Goal: Information Seeking & Learning: Learn about a topic

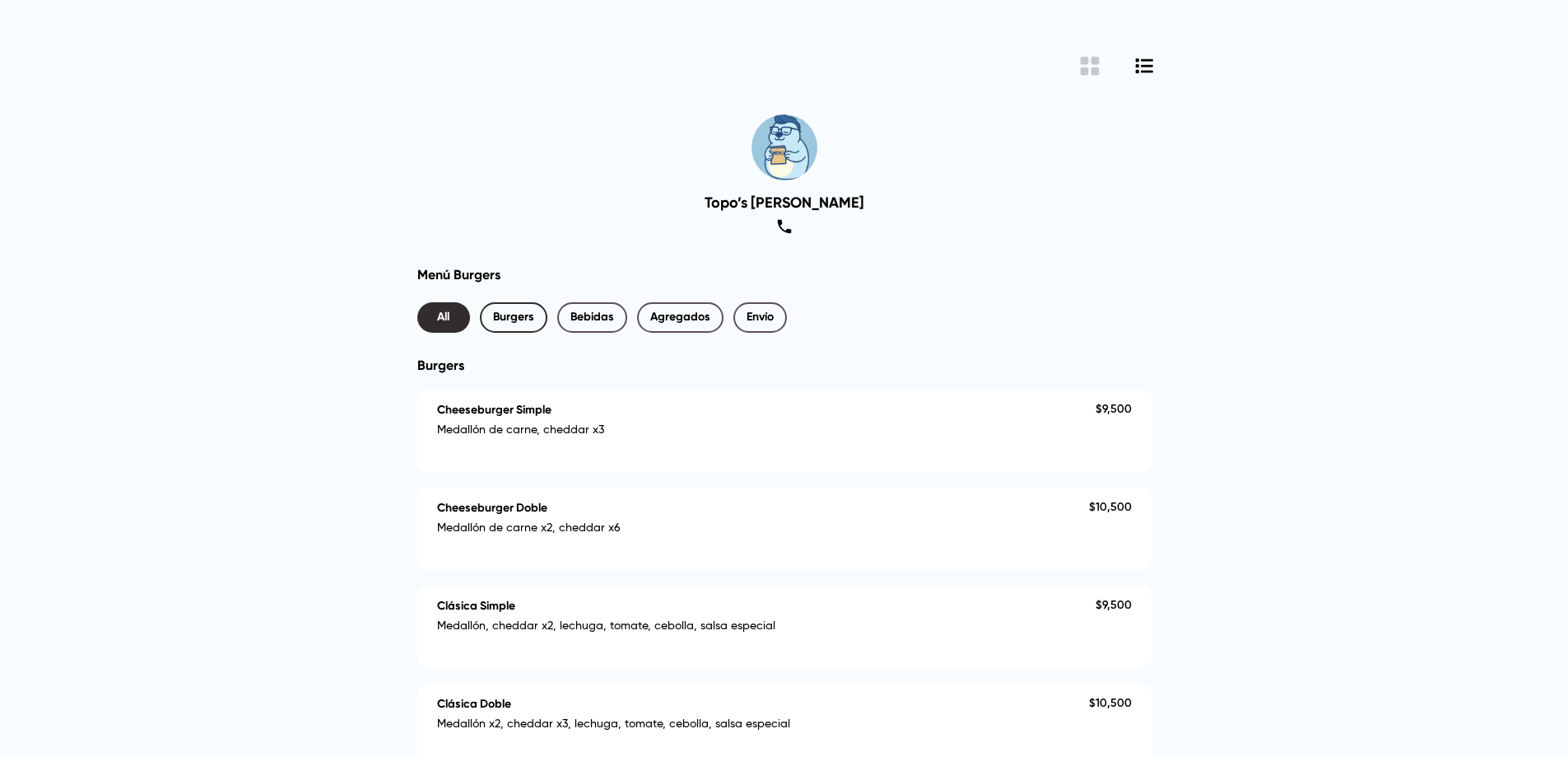
click at [522, 314] on span "Burgers" at bounding box center [513, 317] width 41 height 21
click at [593, 319] on span "Bebidas" at bounding box center [592, 317] width 44 height 21
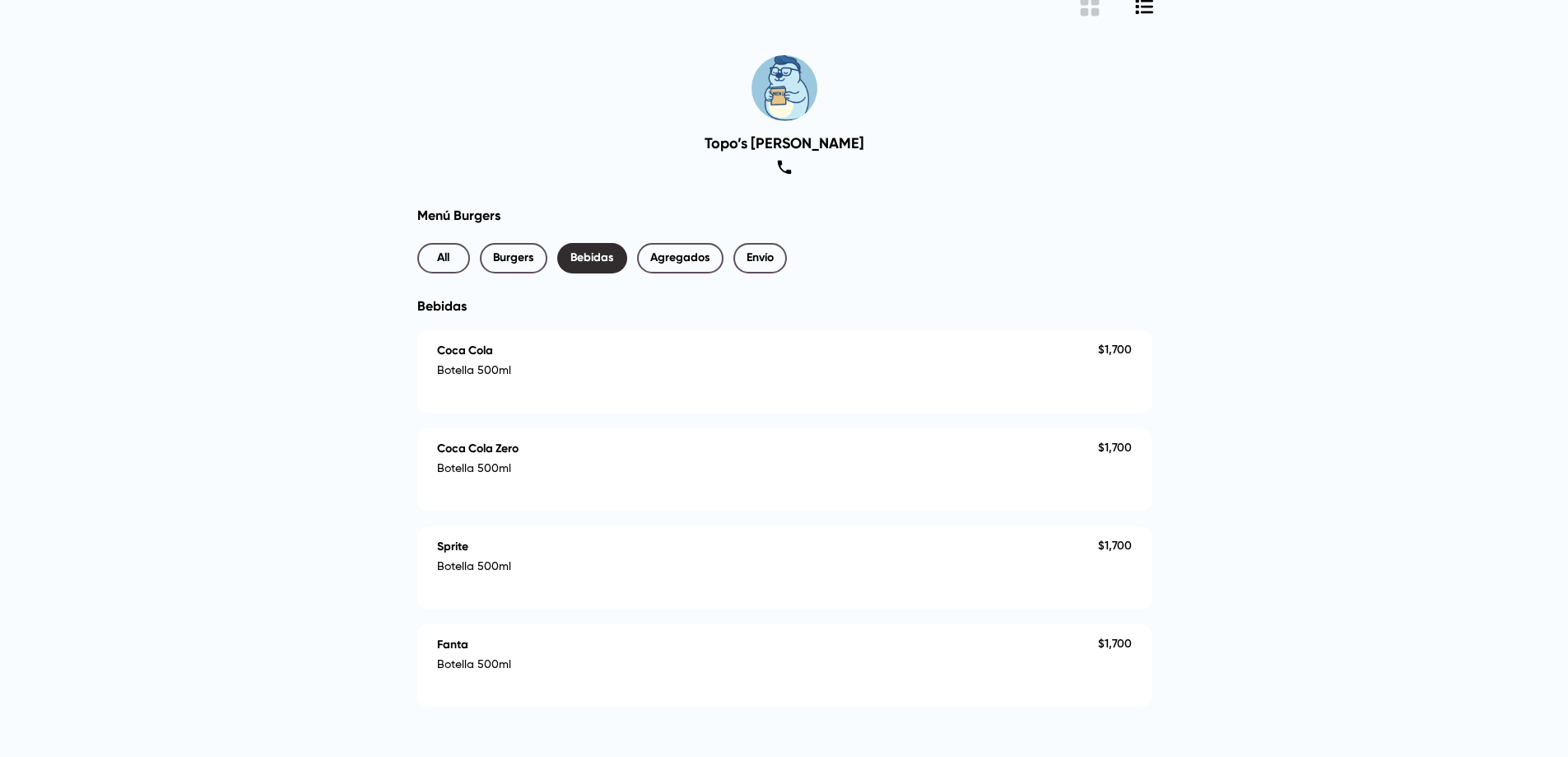
scroll to position [116, 0]
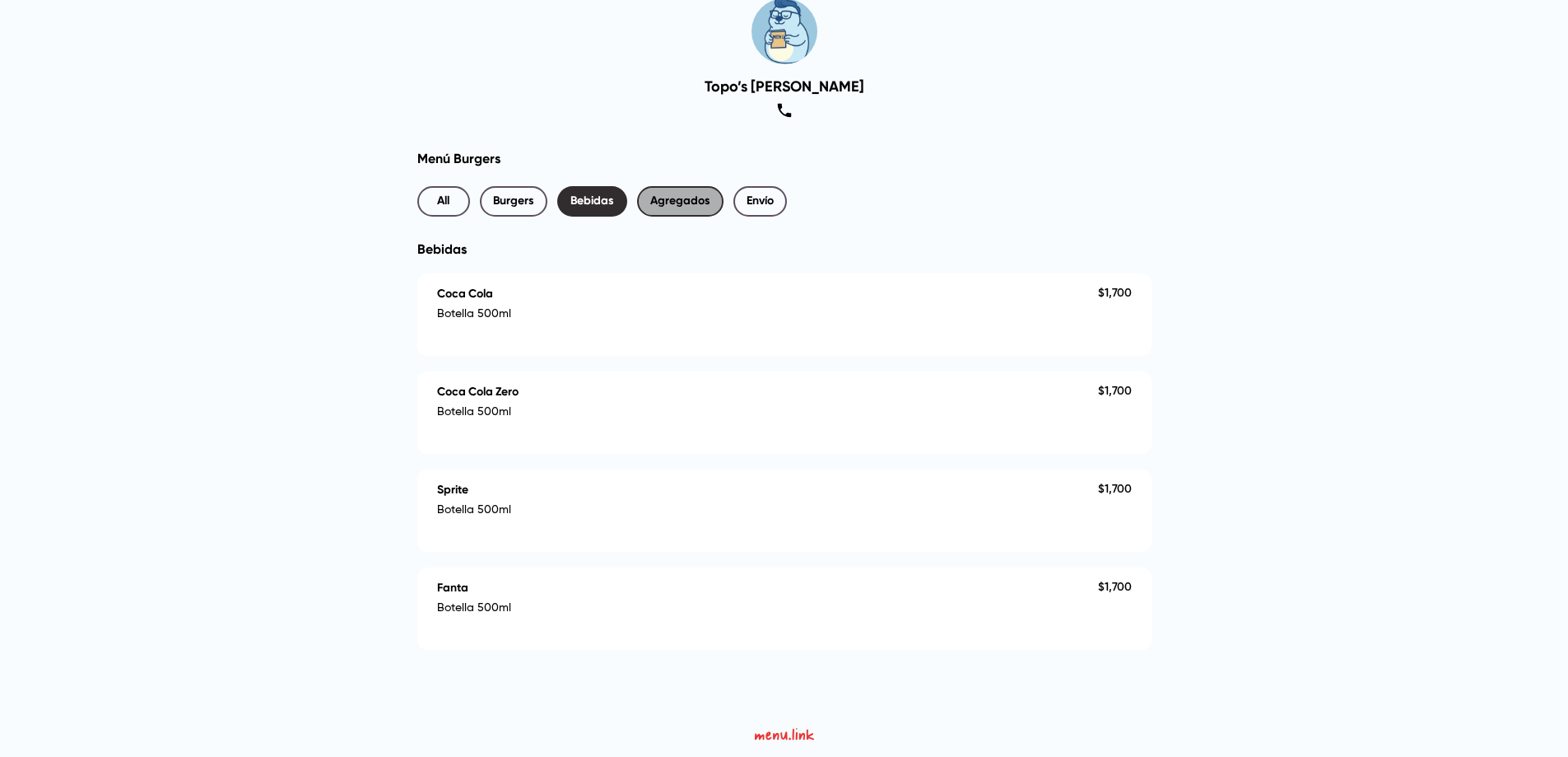
click at [688, 209] on span "Agregados" at bounding box center [680, 201] width 60 height 21
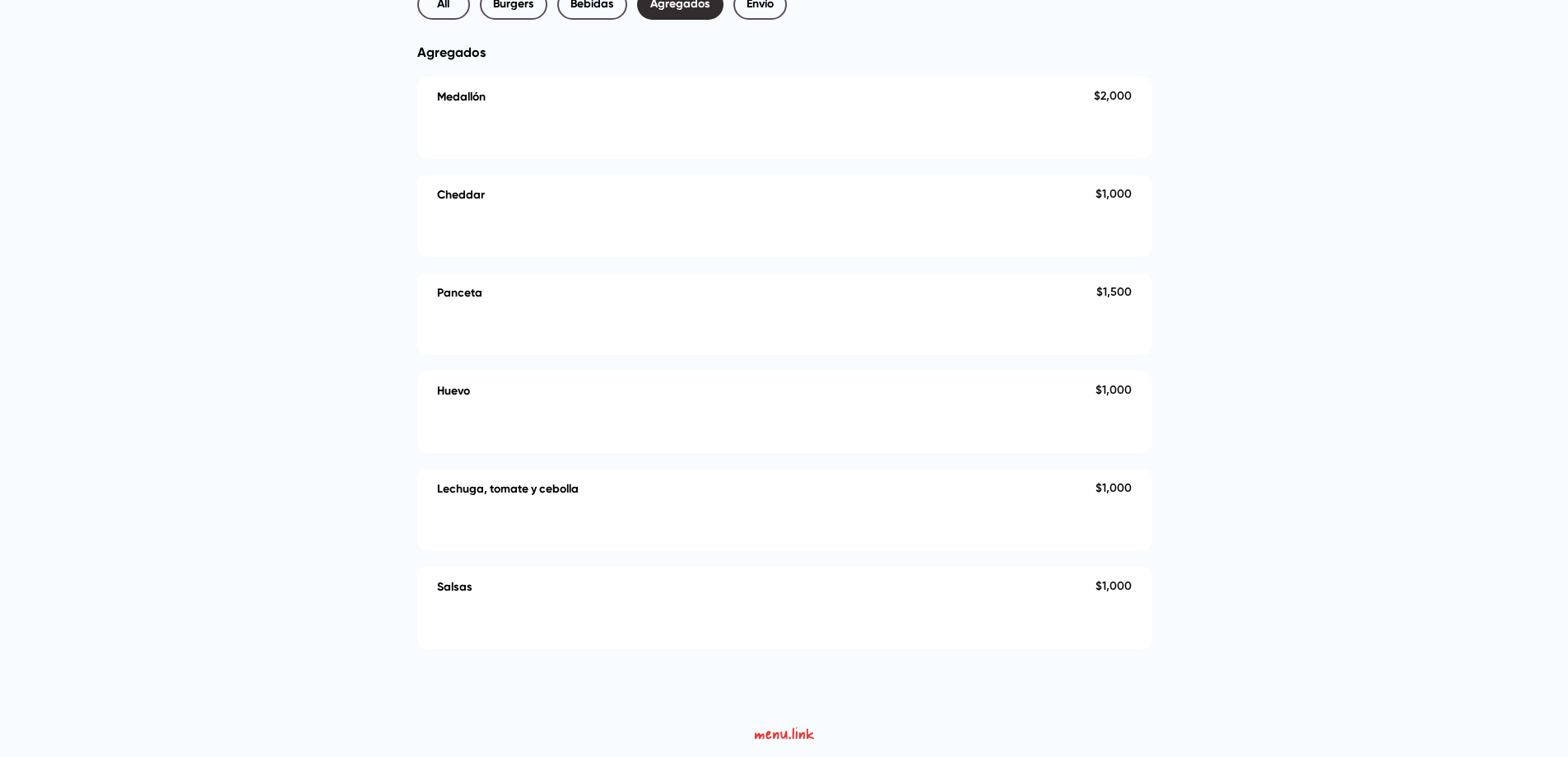
scroll to position [0, 0]
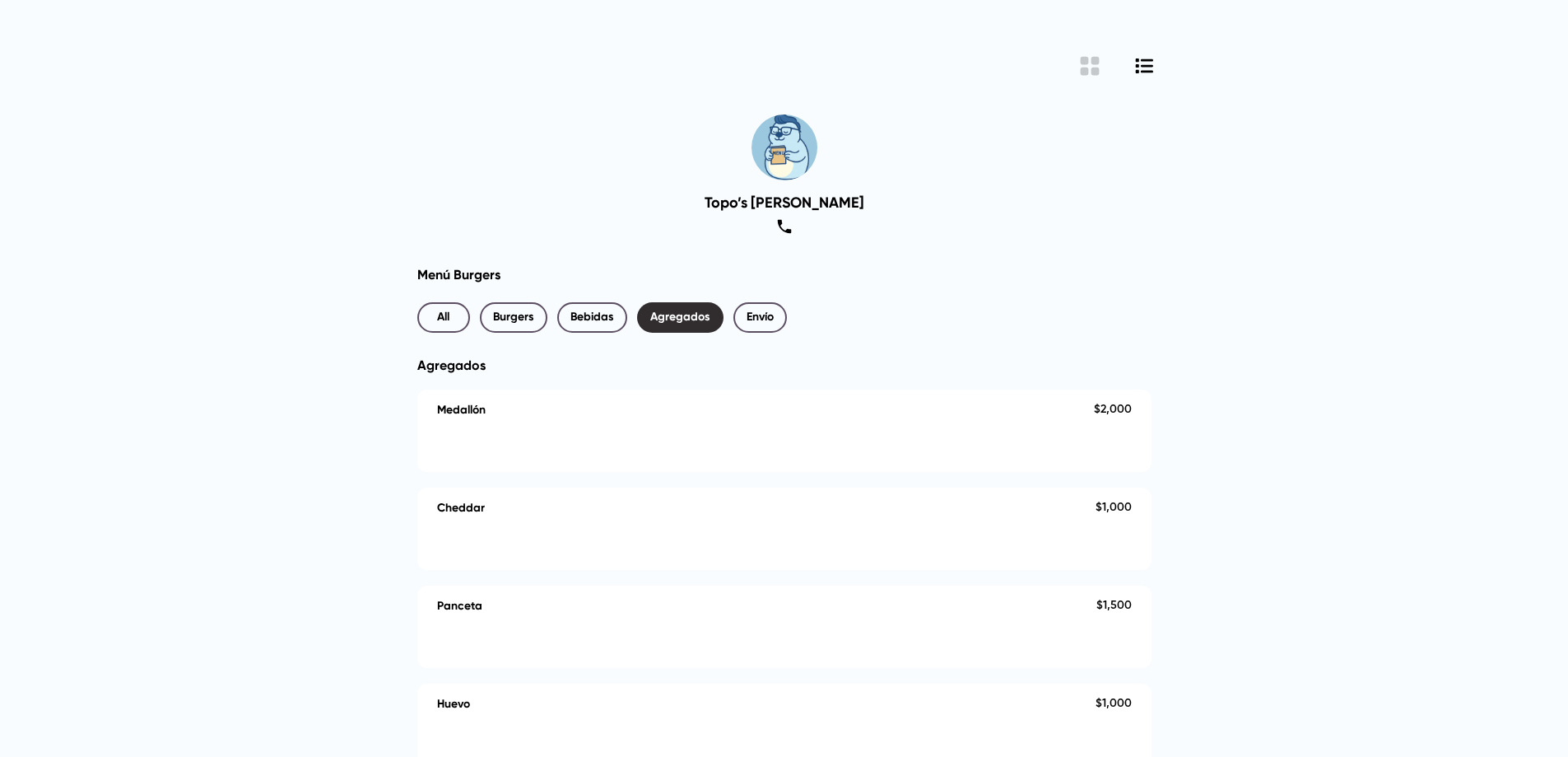
click at [478, 296] on div "Menú Burgers All Burgers Bebidas Agregados Envío Agregados Medallón $ 2,000 Che…" at bounding box center [784, 614] width 734 height 694
drag, startPoint x: 505, startPoint y: 315, endPoint x: 484, endPoint y: 321, distance: 21.8
click at [506, 315] on span "Burgers" at bounding box center [513, 317] width 41 height 21
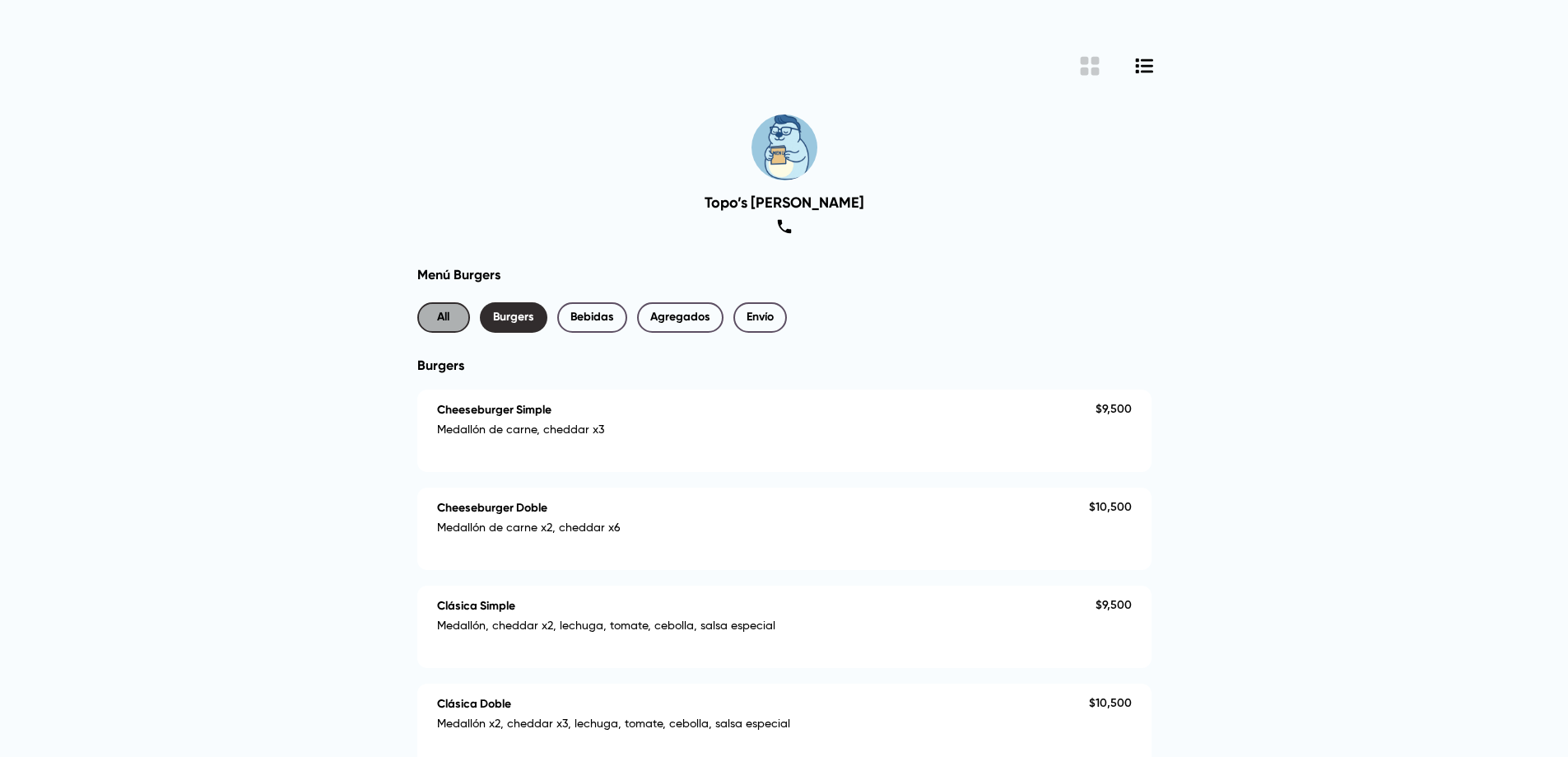
click at [442, 320] on span "All" at bounding box center [443, 317] width 26 height 21
click at [506, 320] on span "Burgers" at bounding box center [513, 317] width 41 height 21
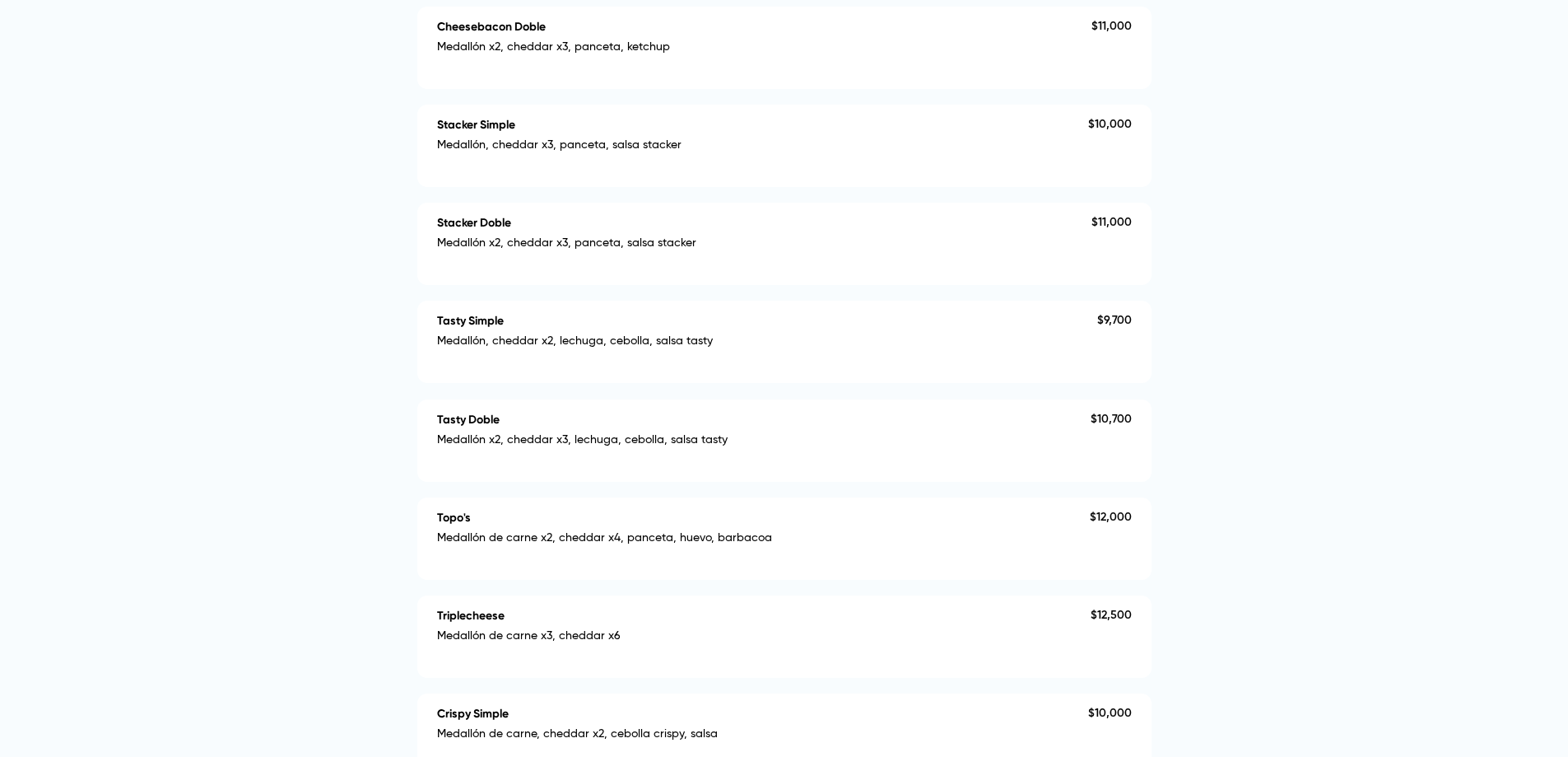
scroll to position [1071, 0]
click at [401, 322] on main "Menú Burgers All Burgers Bebidas Agregados Envío Burgers Cheeseburger Simple Me…" at bounding box center [785, 34] width 774 height 1676
click at [506, 241] on p "Medallón x2, cheddar x3, panceta, salsa stacker" at bounding box center [764, 246] width 654 height 21
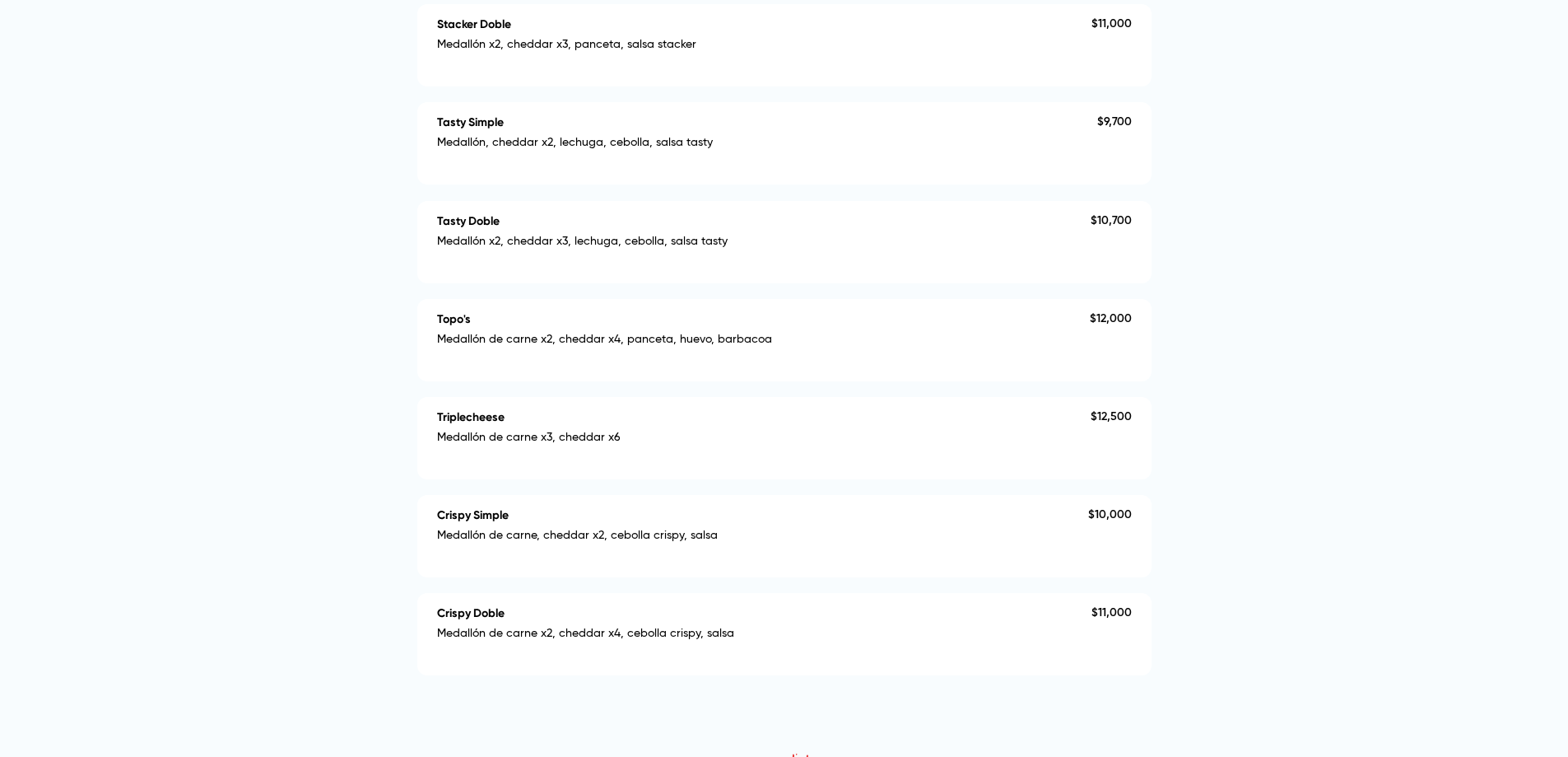
scroll to position [1294, 0]
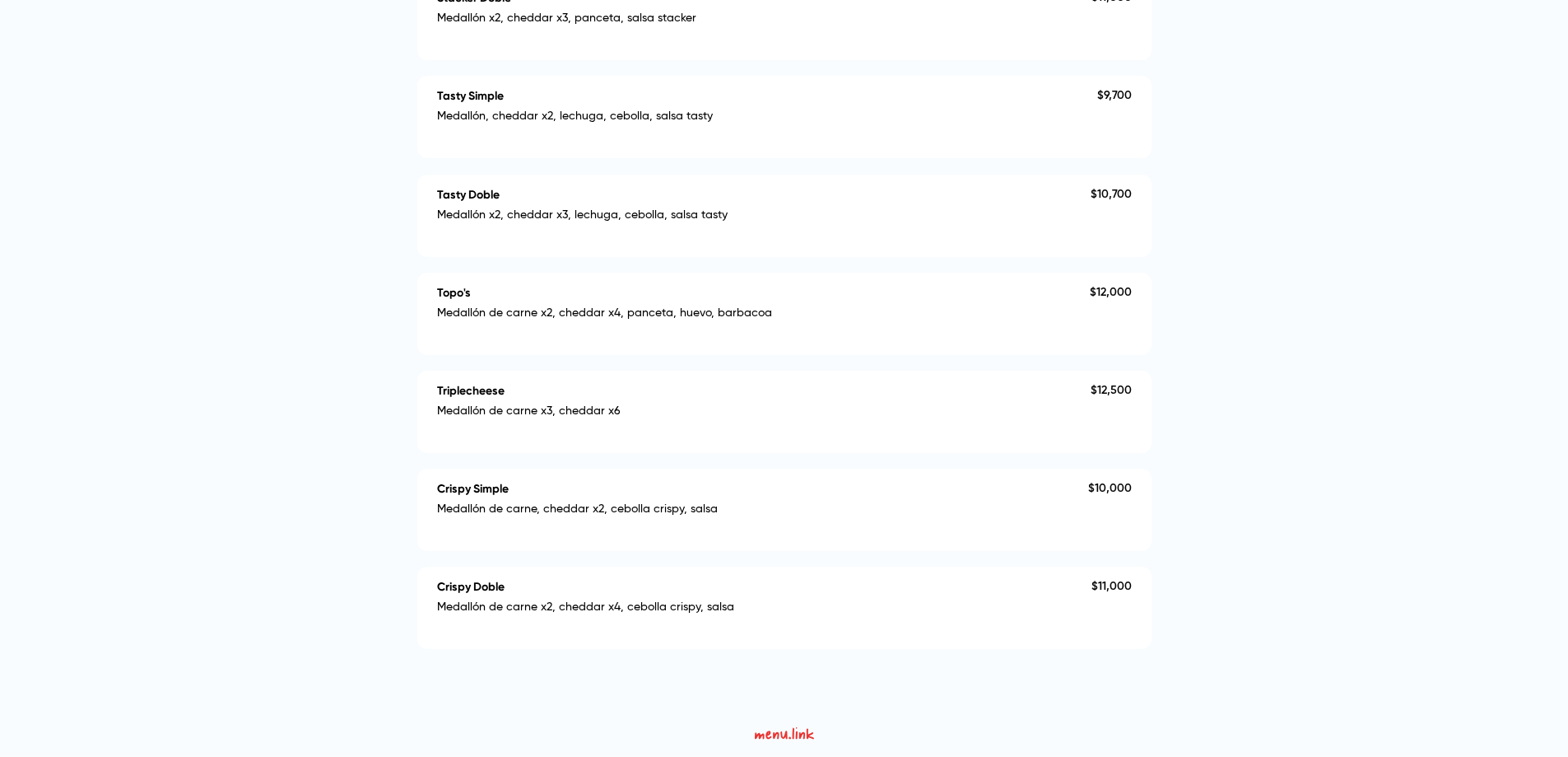
click at [389, 305] on div at bounding box center [784, 378] width 1568 height 757
drag, startPoint x: 775, startPoint y: 305, endPoint x: 918, endPoint y: 315, distance: 143.3
click at [906, 315] on div "Topo's Medallón de carne x2, cheddar x4, panceta, huevo, barbacoa" at bounding box center [763, 313] width 653 height 55
click at [933, 315] on p "Medallón de carne x2, cheddar x4, panceta, huevo, barbacoa" at bounding box center [763, 316] width 653 height 21
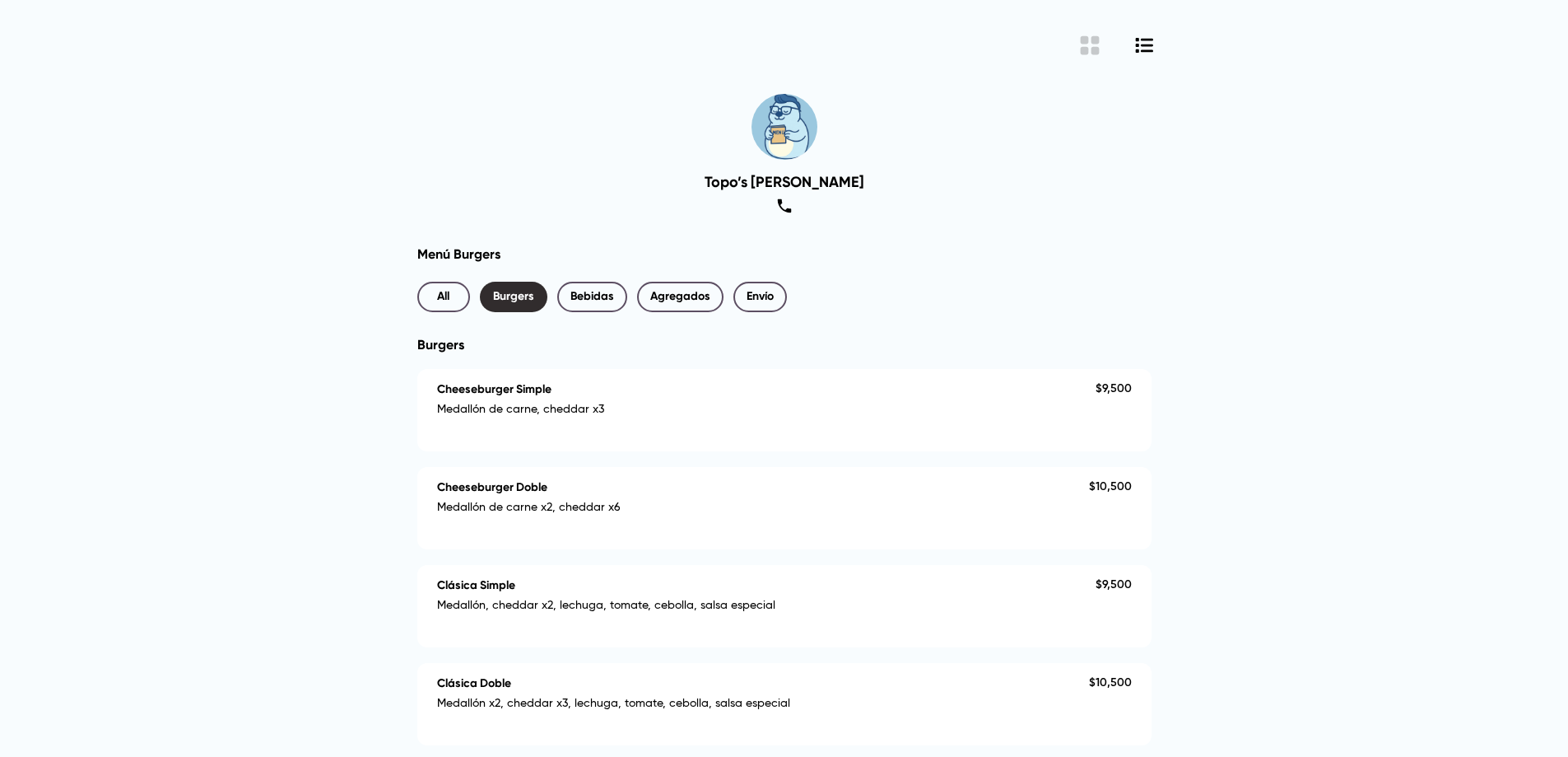
scroll to position [0, 0]
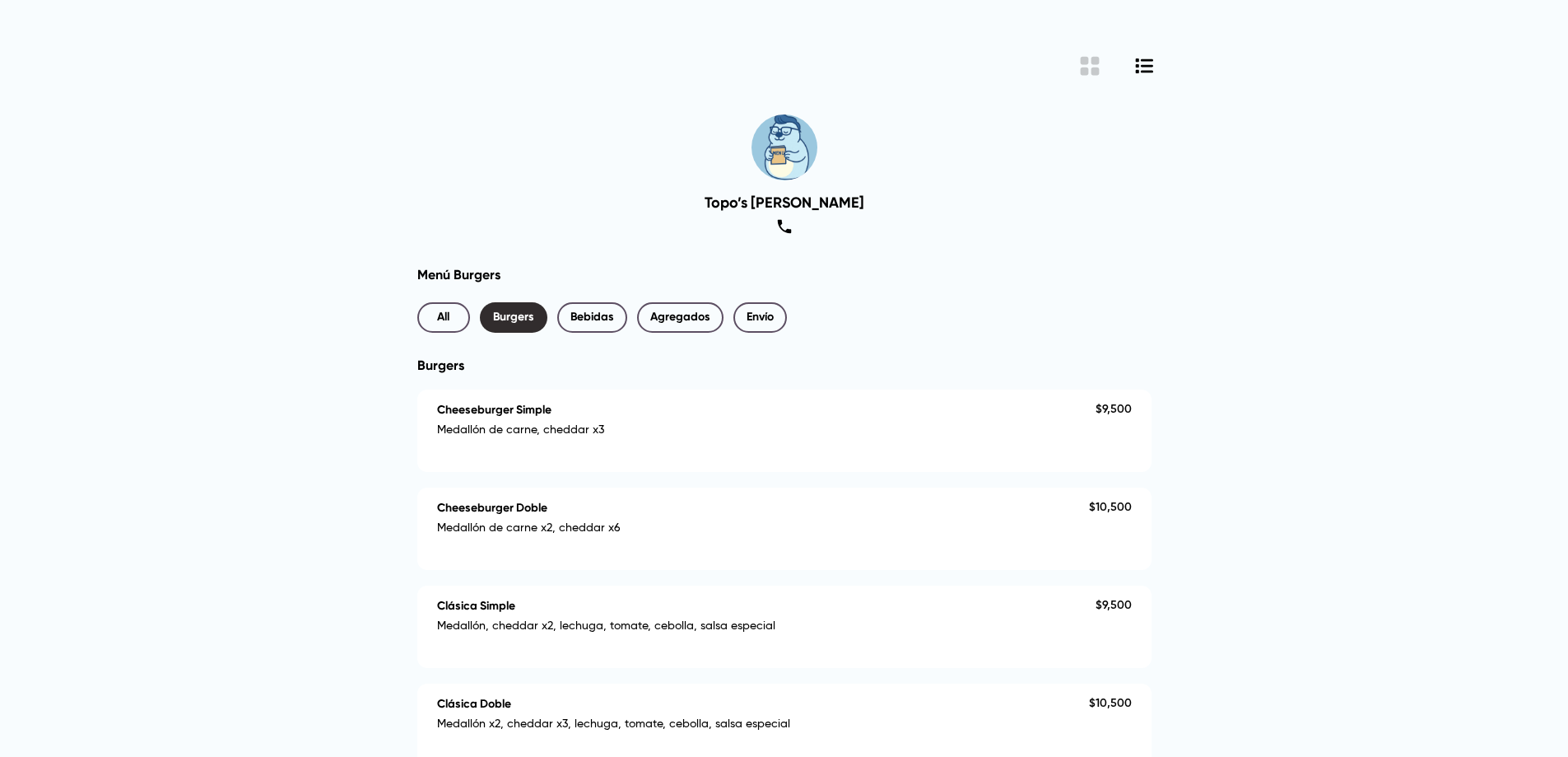
click at [1112, 57] on div at bounding box center [785, 65] width 774 height 26
click at [1086, 67] on icon "Grid View Button" at bounding box center [1089, 66] width 22 height 22
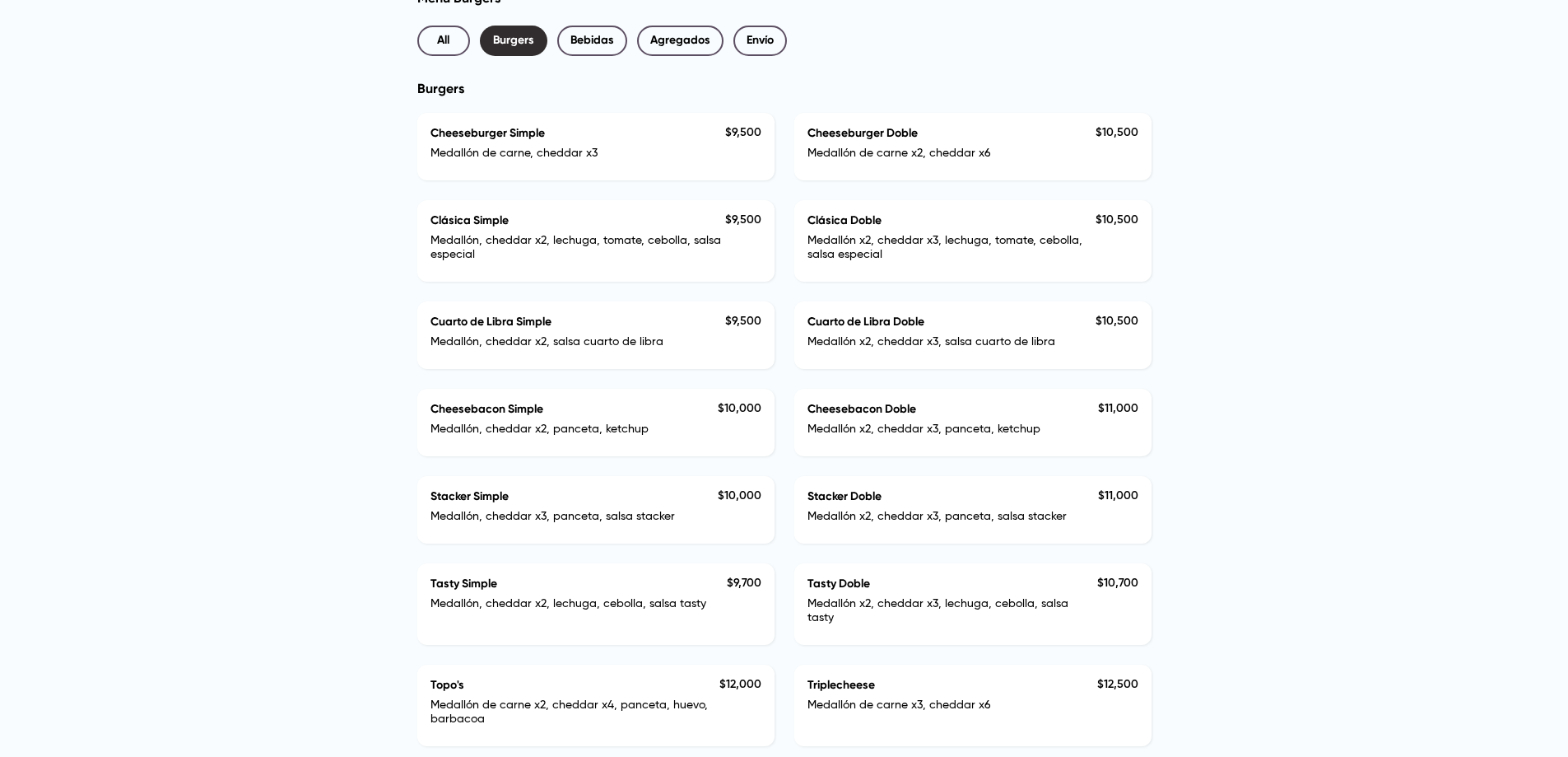
scroll to position [451, 0]
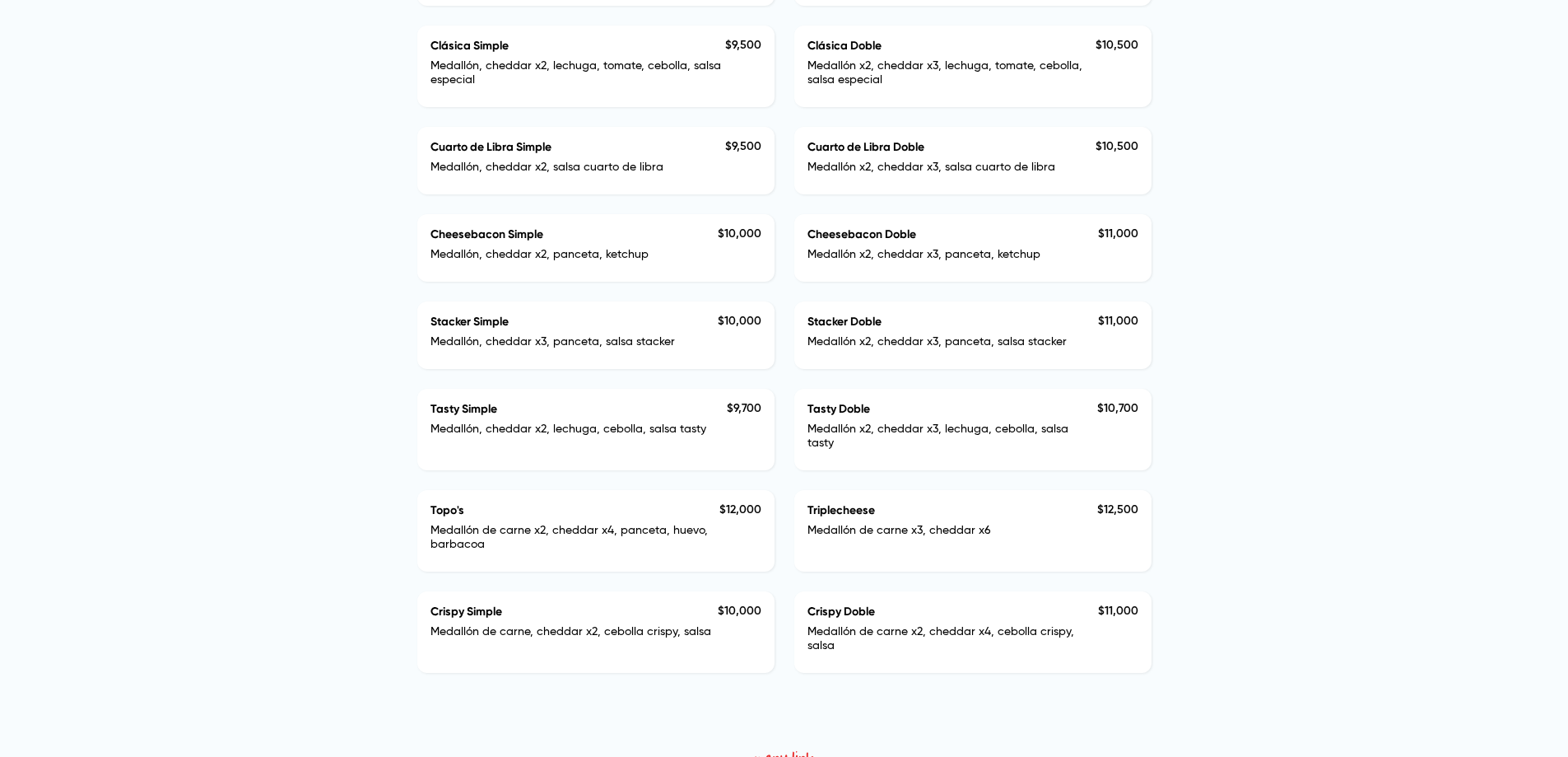
click at [318, 345] on div at bounding box center [784, 378] width 1568 height 757
click at [318, 342] on div at bounding box center [784, 378] width 1568 height 757
click at [318, 341] on div at bounding box center [784, 378] width 1568 height 757
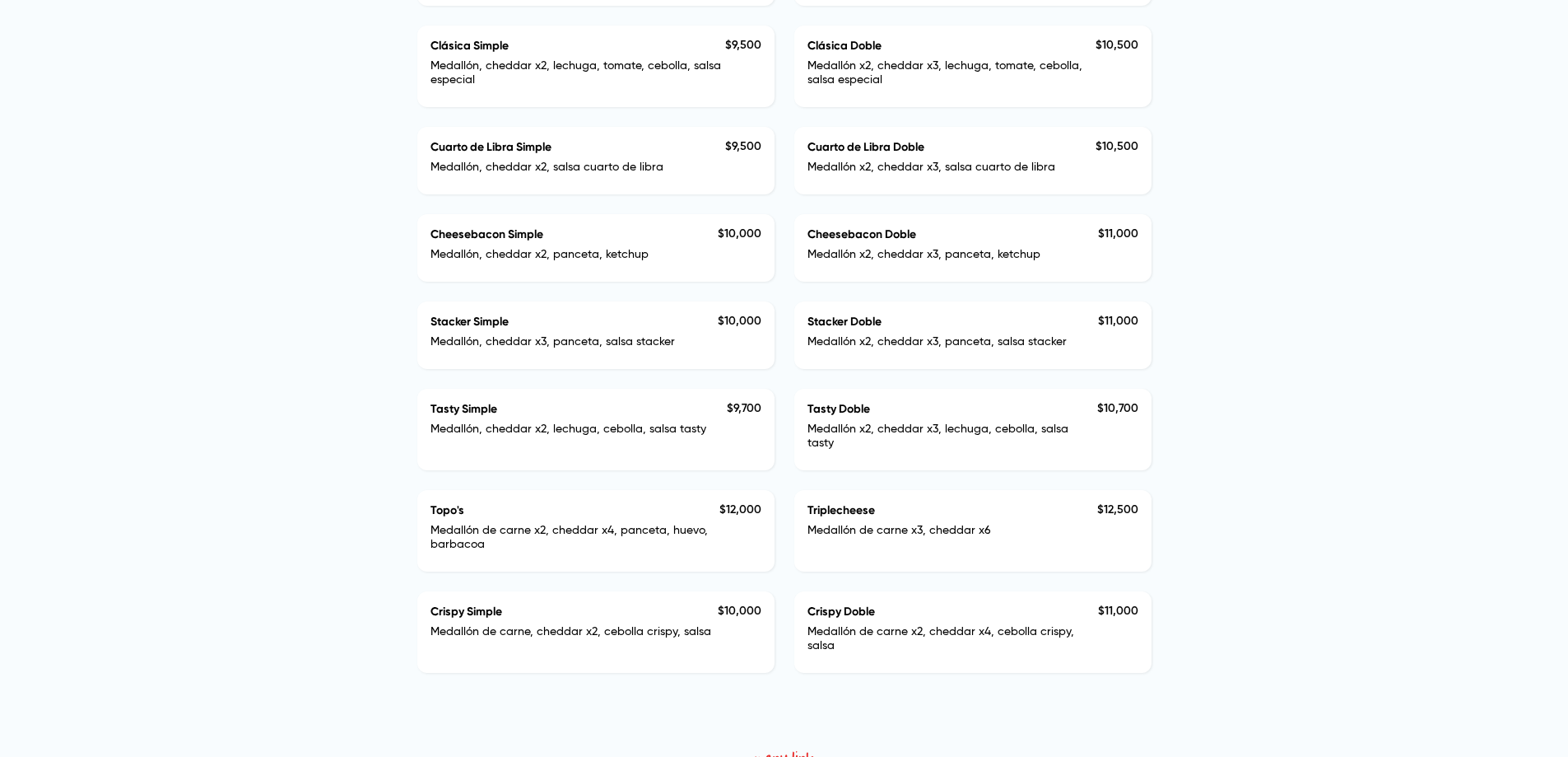
click at [1183, 606] on div at bounding box center [784, 378] width 1568 height 757
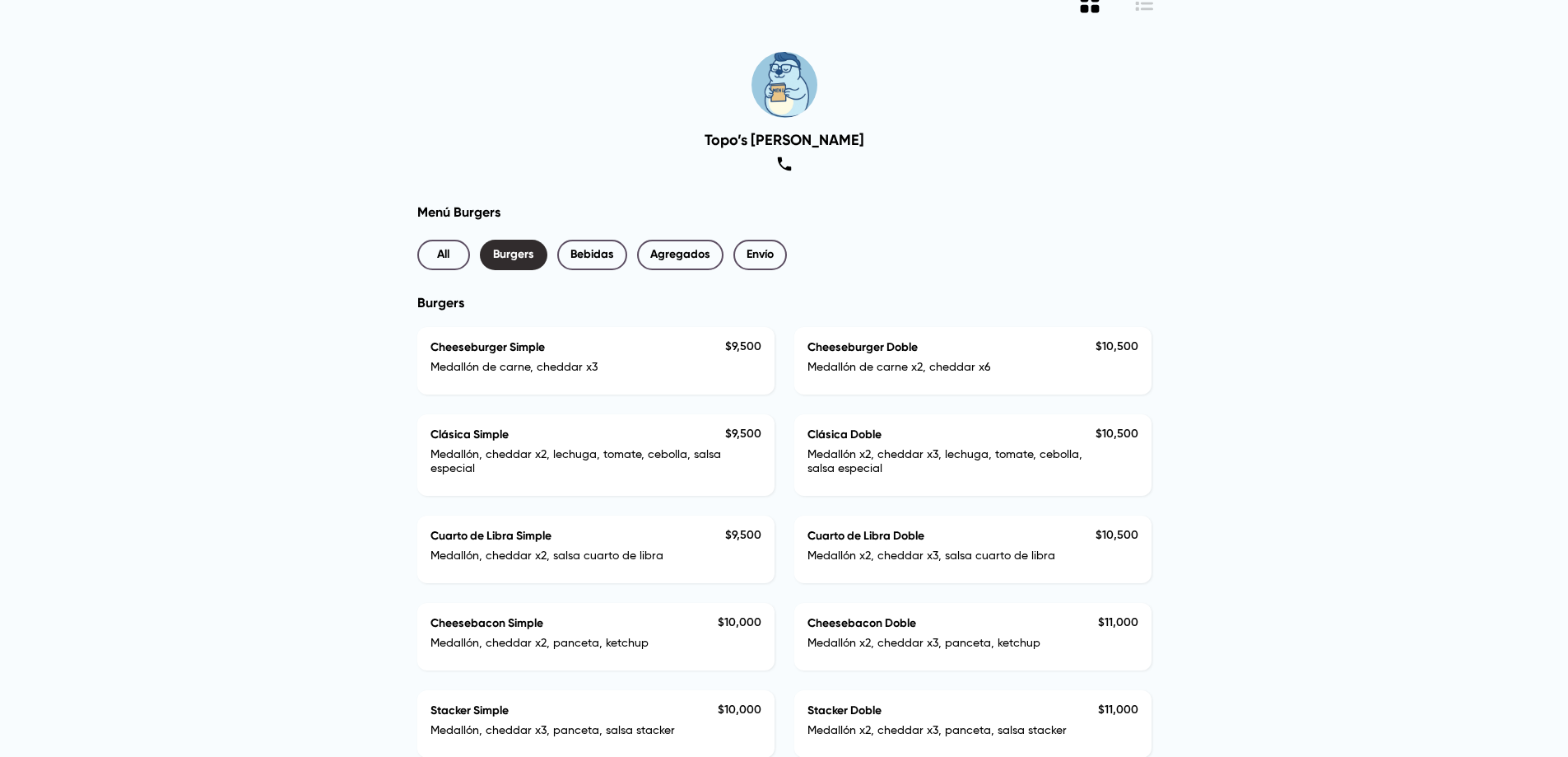
scroll to position [0, 0]
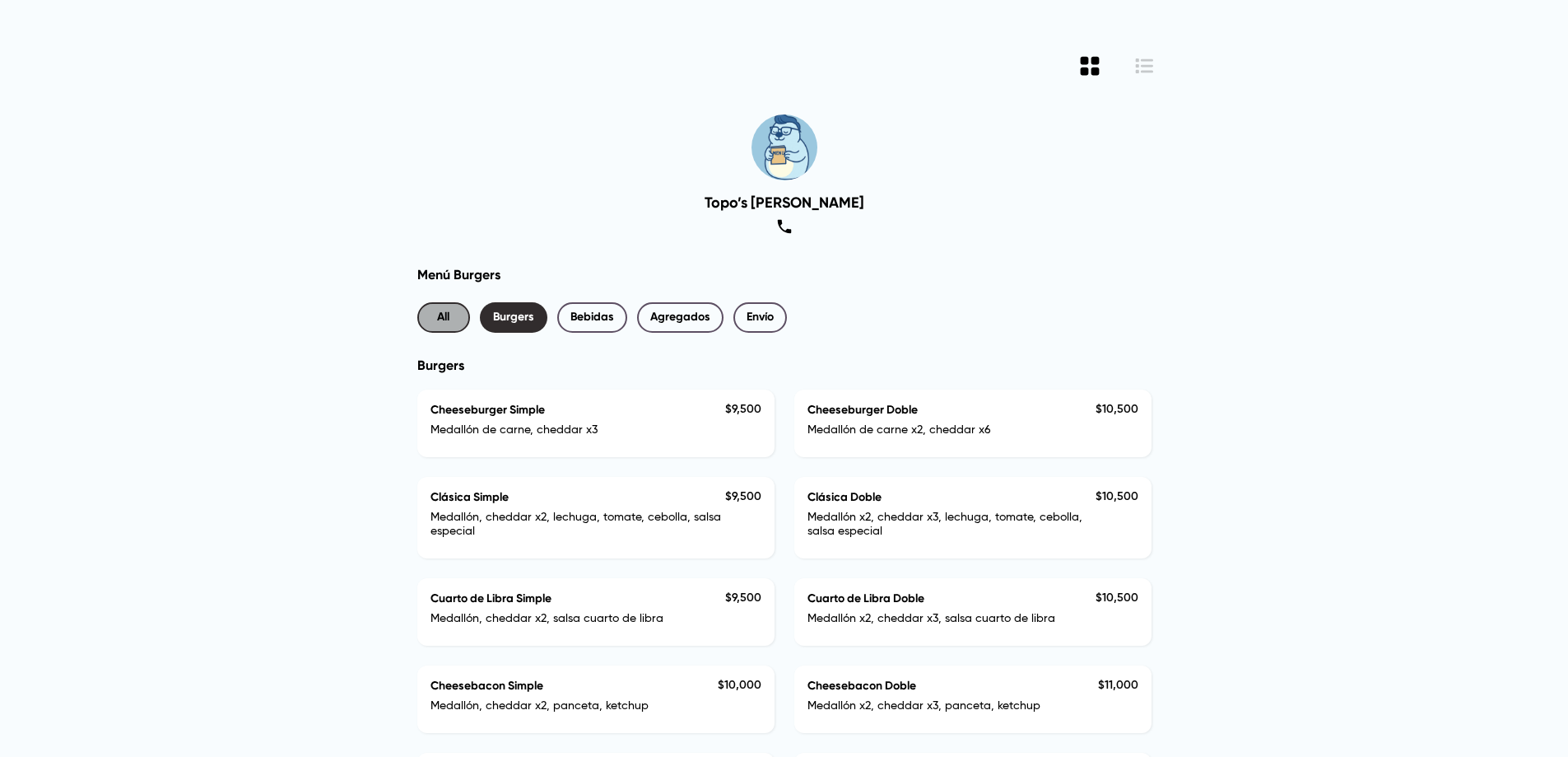
click at [440, 324] on span "All" at bounding box center [443, 317] width 26 height 21
